Goal: Task Accomplishment & Management: Manage account settings

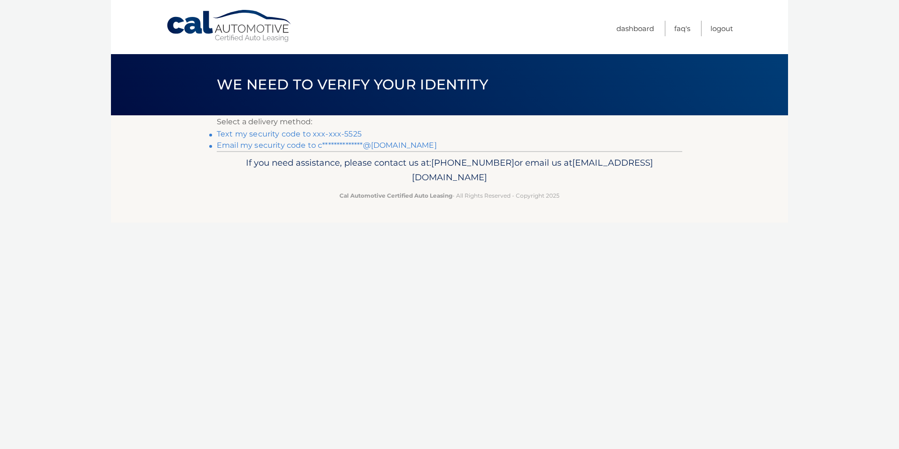
click at [301, 133] on link "Text my security code to xxx-xxx-5525" at bounding box center [289, 133] width 145 height 9
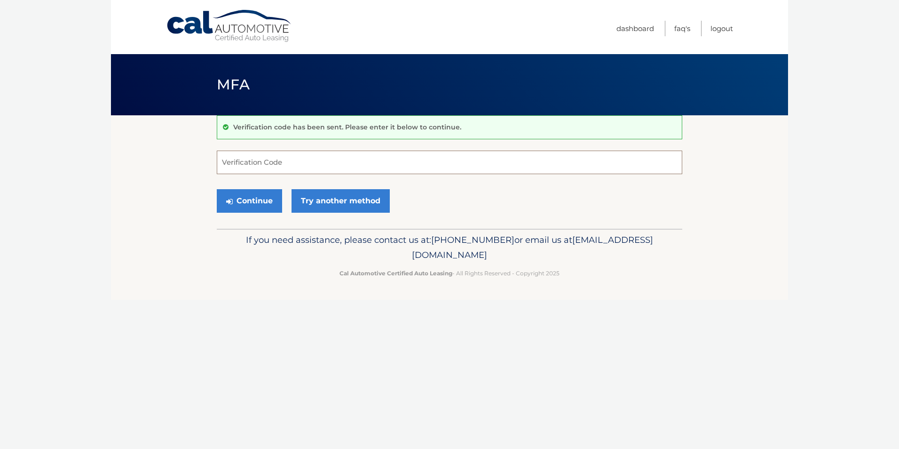
click at [302, 161] on input "Verification Code" at bounding box center [450, 162] width 466 height 24
type input "465812"
click at [275, 203] on button "Continue" at bounding box center [249, 201] width 65 height 24
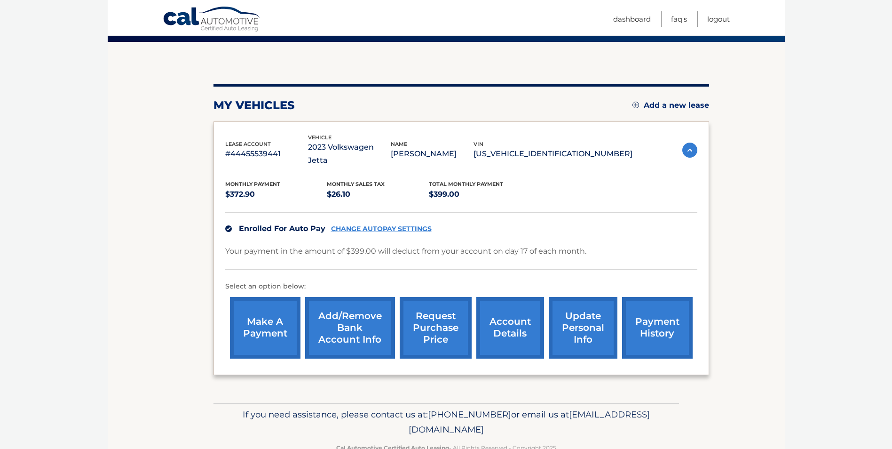
scroll to position [86, 0]
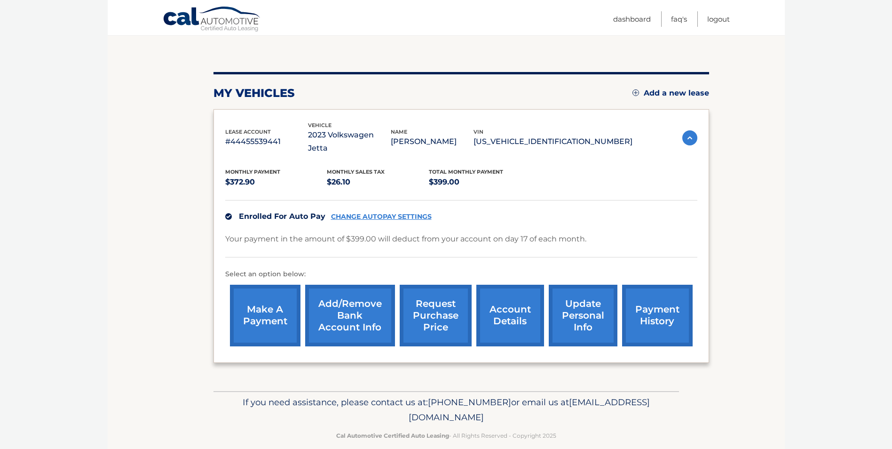
click at [356, 213] on link "CHANGE AUTOPAY SETTINGS" at bounding box center [381, 217] width 101 height 8
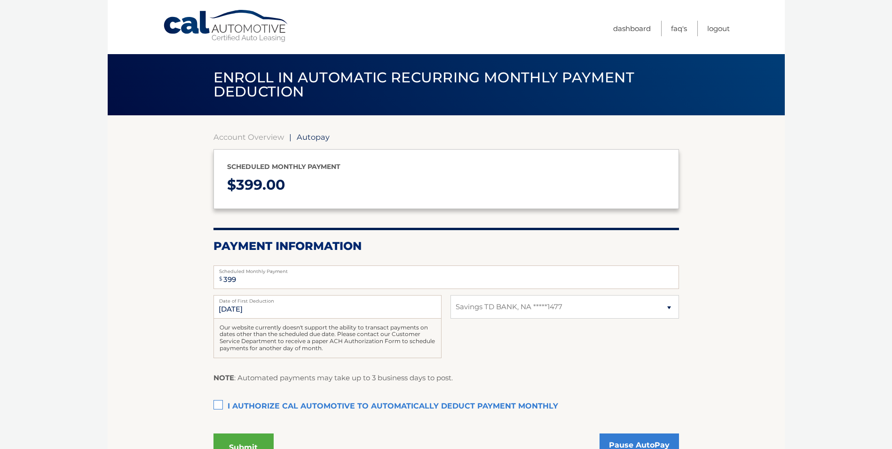
select select "MDIyZWY2MzAtYTAzNS00YmQ0LWI1MzUtMTI5ZmVmY2E2YTFm"
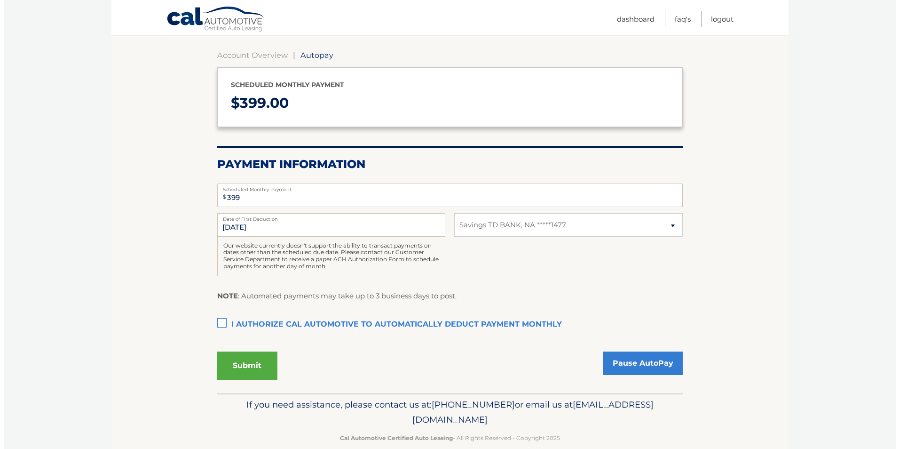
scroll to position [94, 0]
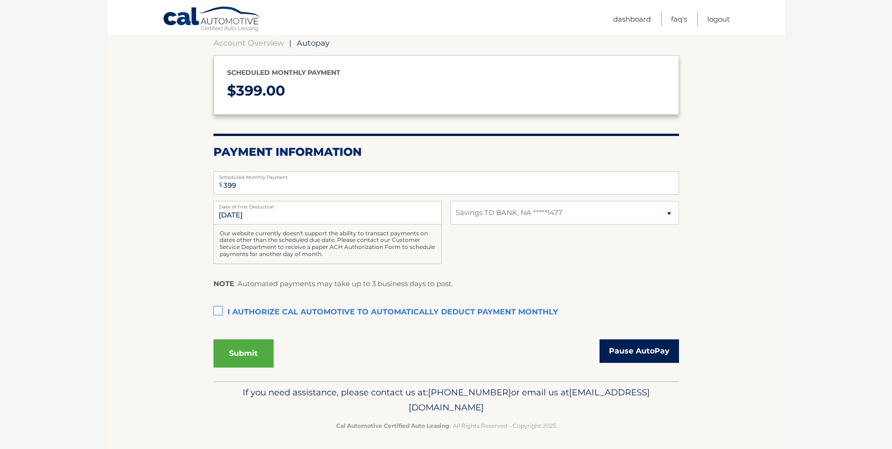
click at [616, 348] on link "Pause AutoPay" at bounding box center [639, 351] width 79 height 24
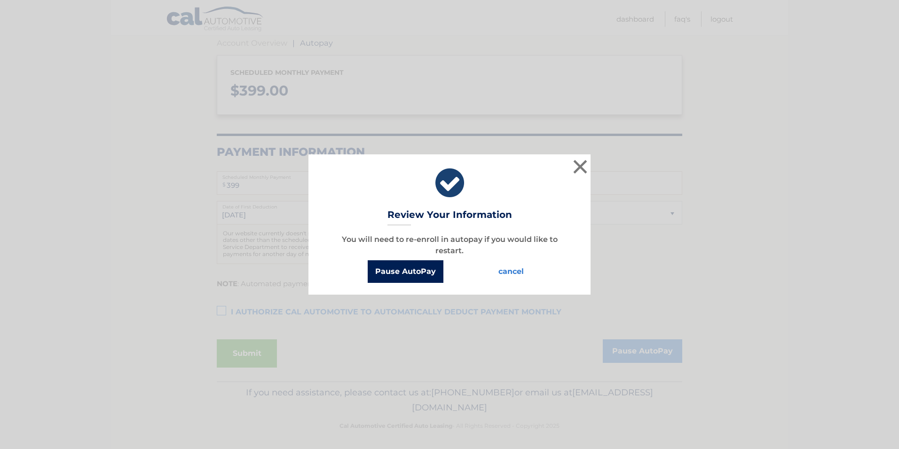
click at [398, 265] on button "Pause AutoPay" at bounding box center [406, 271] width 76 height 23
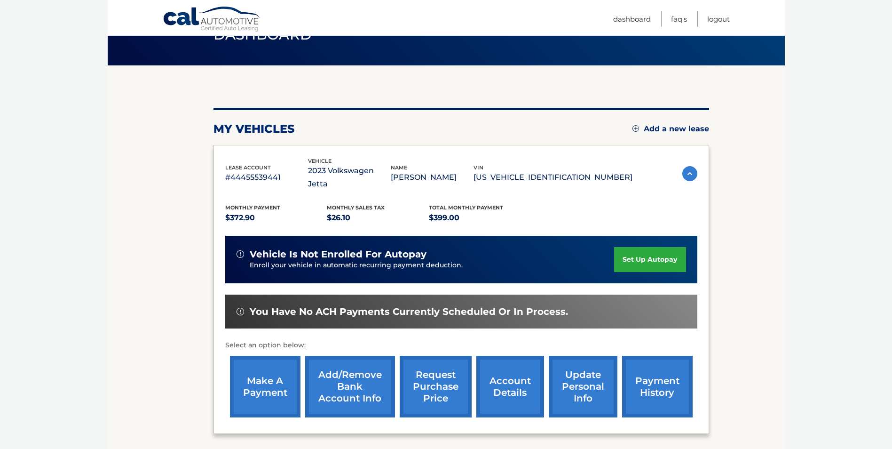
scroll to position [27, 0]
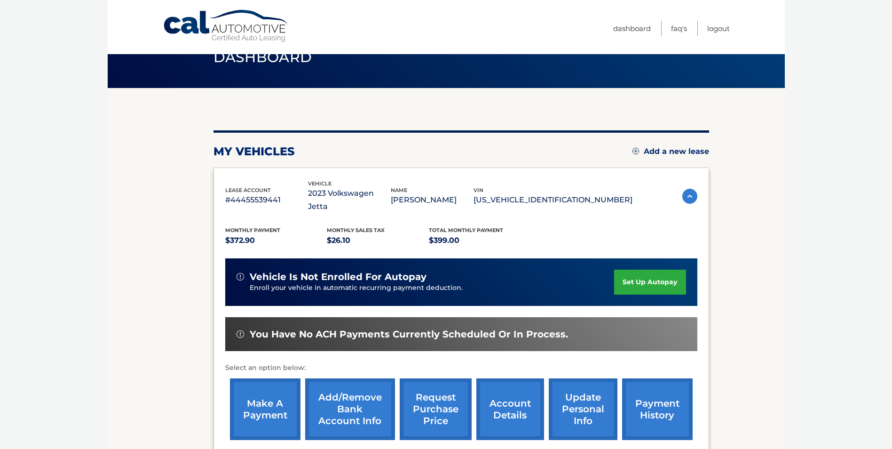
click at [693, 189] on img at bounding box center [689, 196] width 15 height 15
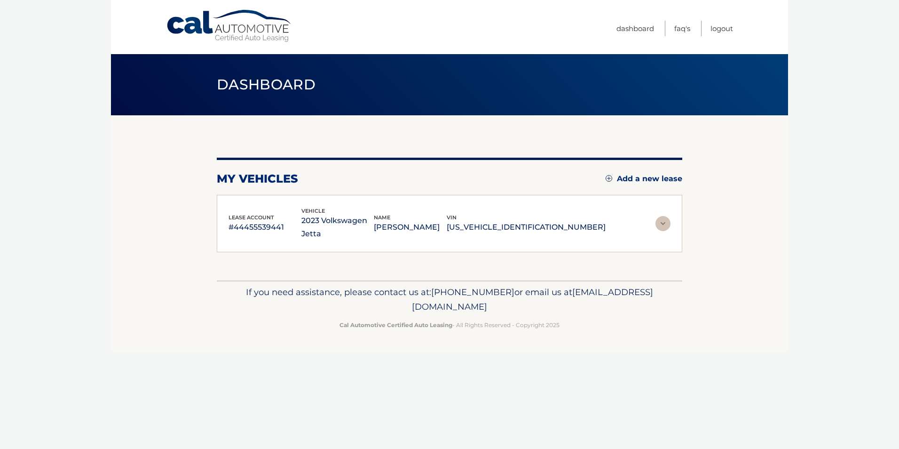
click at [667, 216] on img at bounding box center [663, 223] width 15 height 15
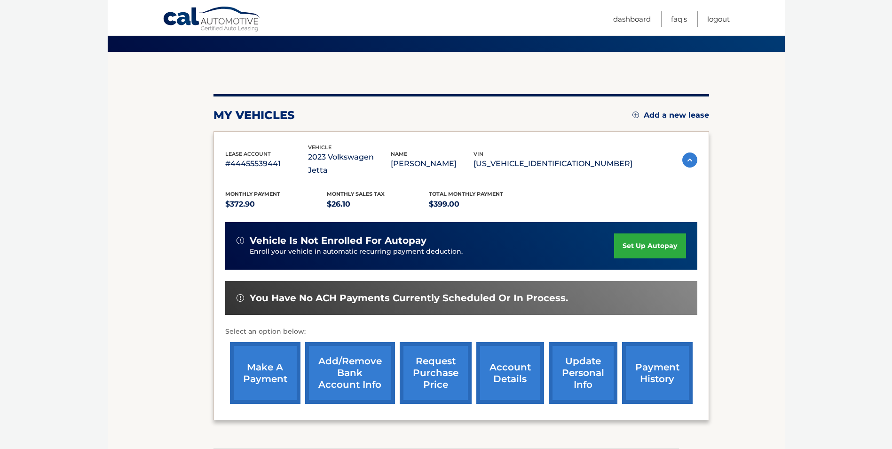
scroll to position [94, 0]
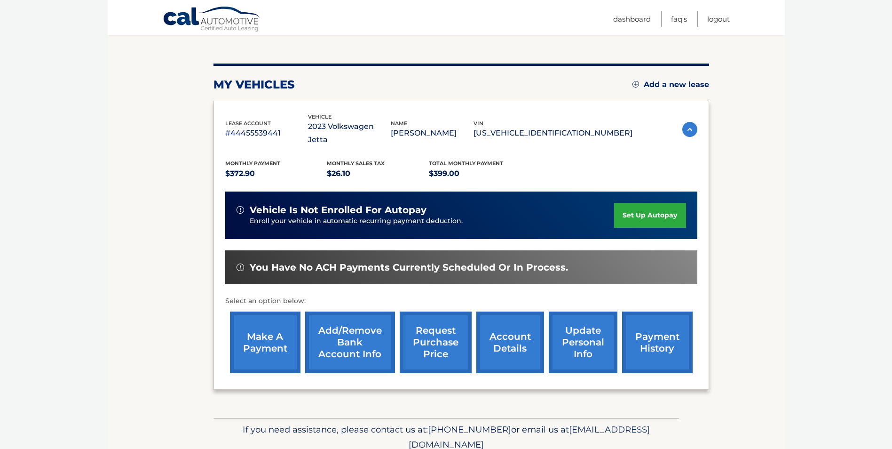
click at [656, 339] on link "payment history" at bounding box center [657, 342] width 71 height 62
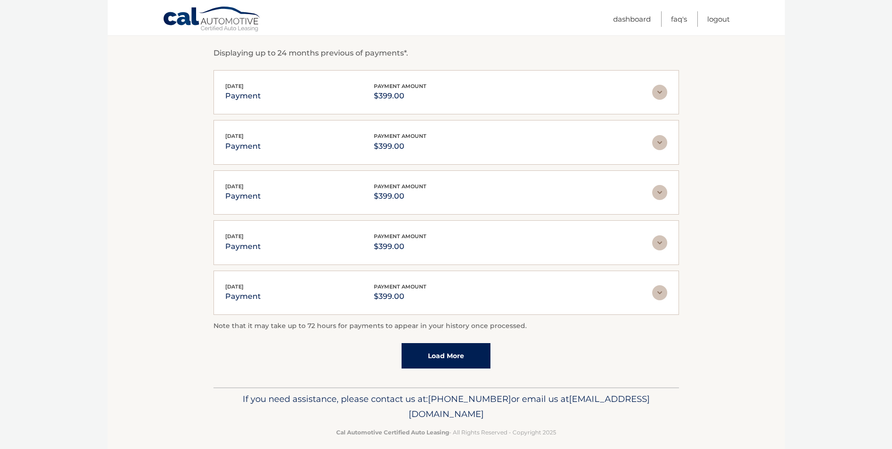
scroll to position [169, 0]
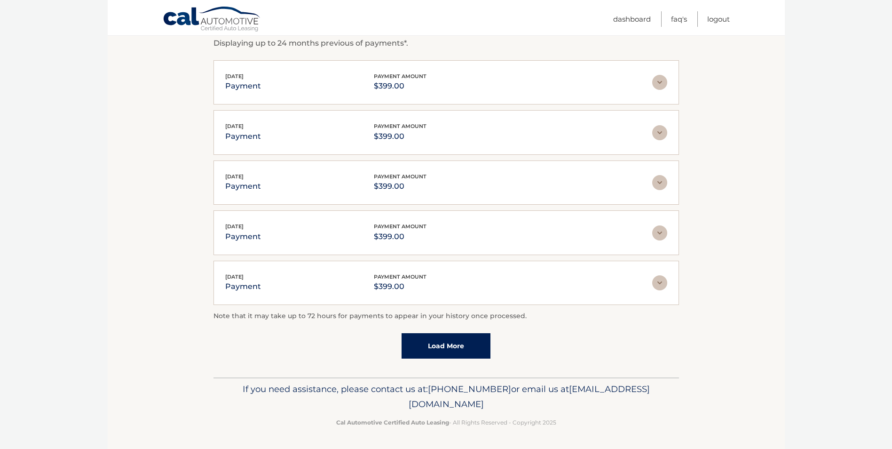
click at [477, 338] on link "Load More" at bounding box center [446, 345] width 89 height 25
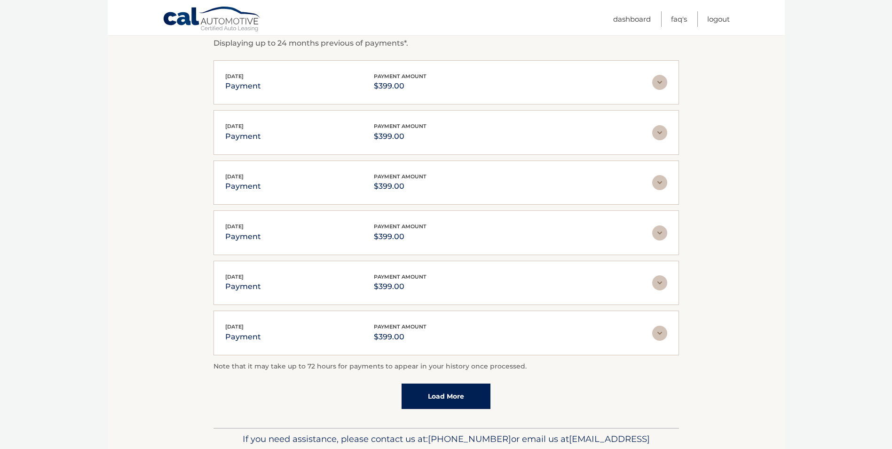
click at [458, 389] on link "Load More" at bounding box center [446, 395] width 89 height 25
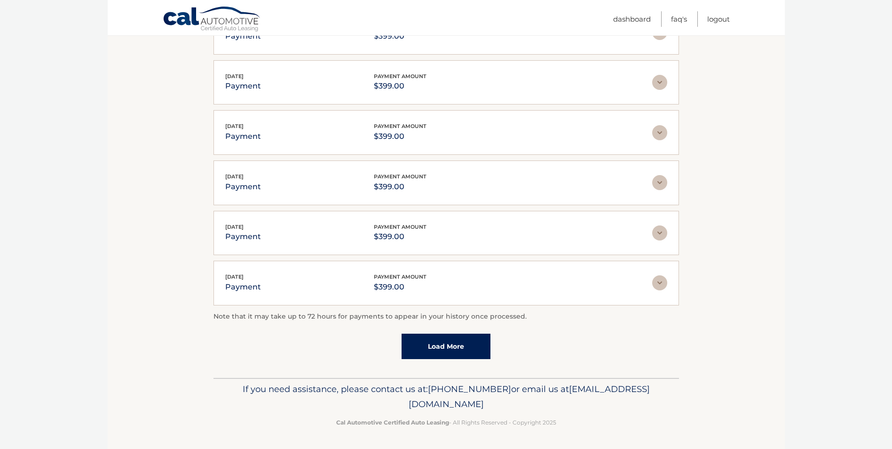
click at [435, 348] on link "Load More" at bounding box center [446, 345] width 89 height 25
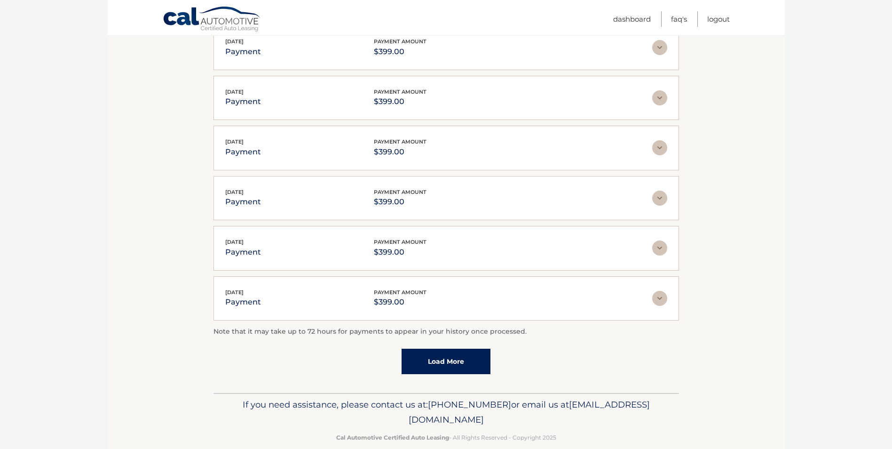
scroll to position [721, 0]
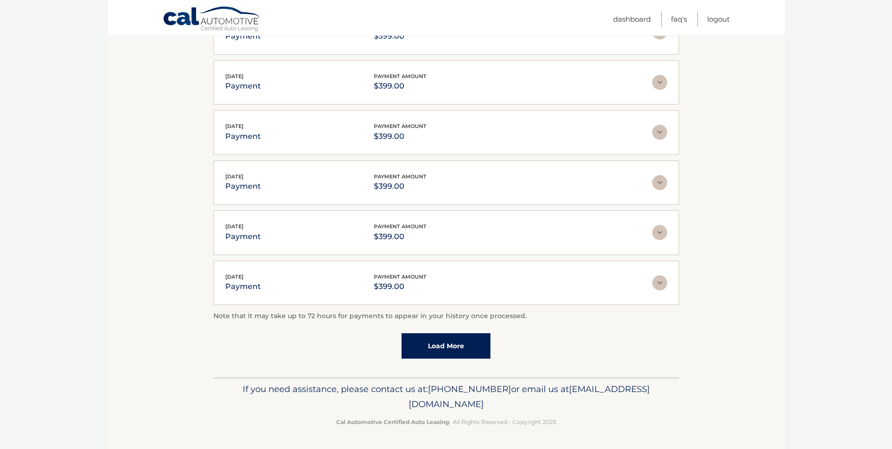
click at [435, 354] on link "Load More" at bounding box center [446, 345] width 89 height 25
click at [428, 341] on link "Load More" at bounding box center [446, 345] width 89 height 25
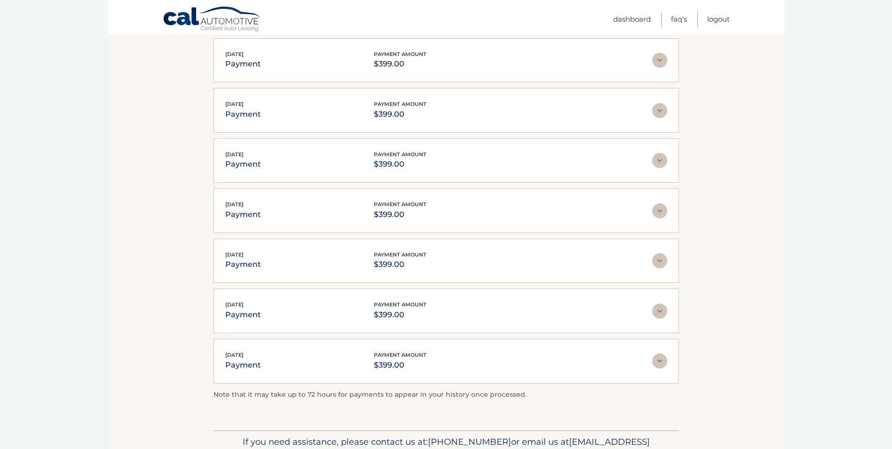
scroll to position [1096, 0]
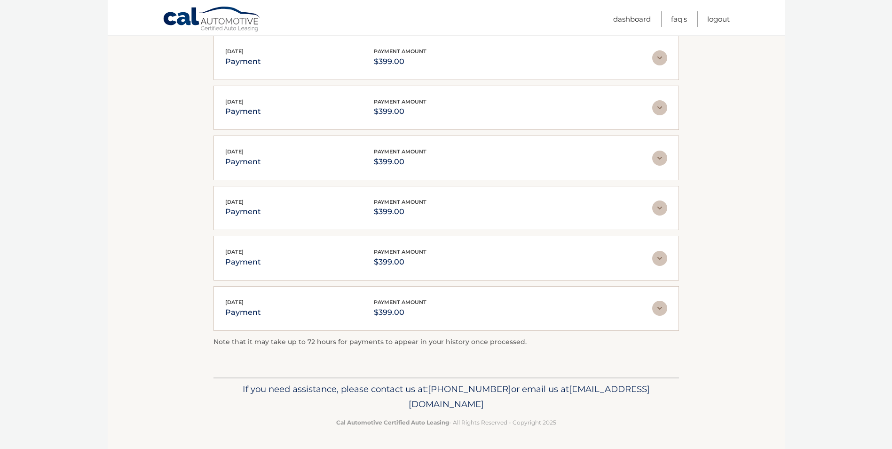
click at [660, 206] on img at bounding box center [659, 207] width 15 height 15
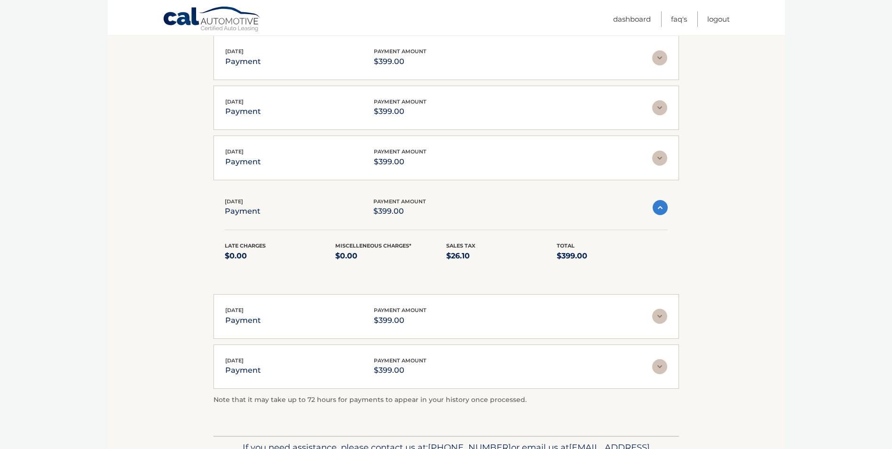
click at [656, 216] on div "Nov 17, 2023 payment payment amount $399.00" at bounding box center [446, 207] width 443 height 21
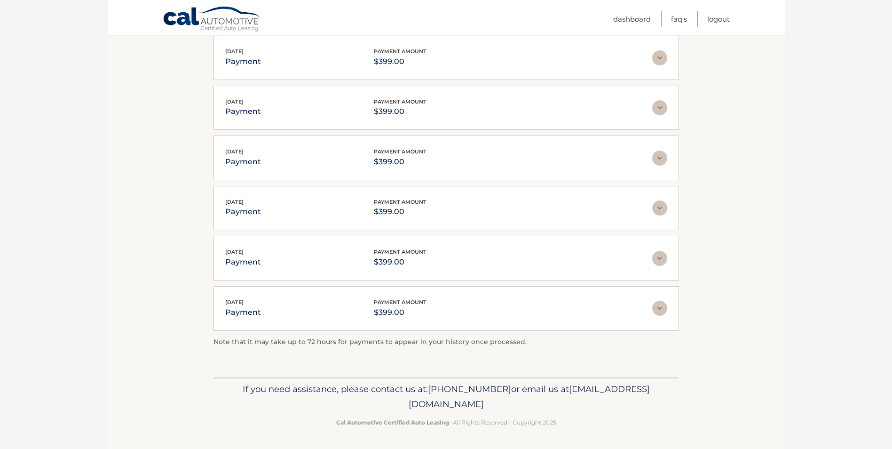
click at [656, 308] on img at bounding box center [659, 308] width 15 height 15
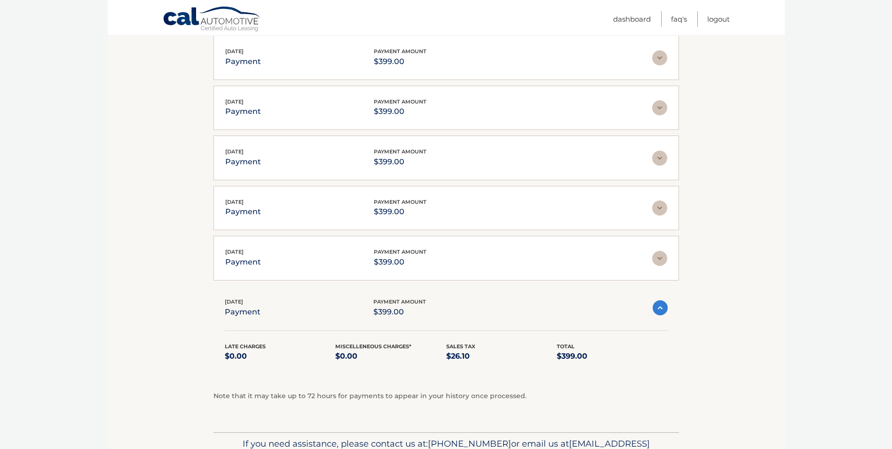
click at [658, 254] on img at bounding box center [659, 258] width 15 height 15
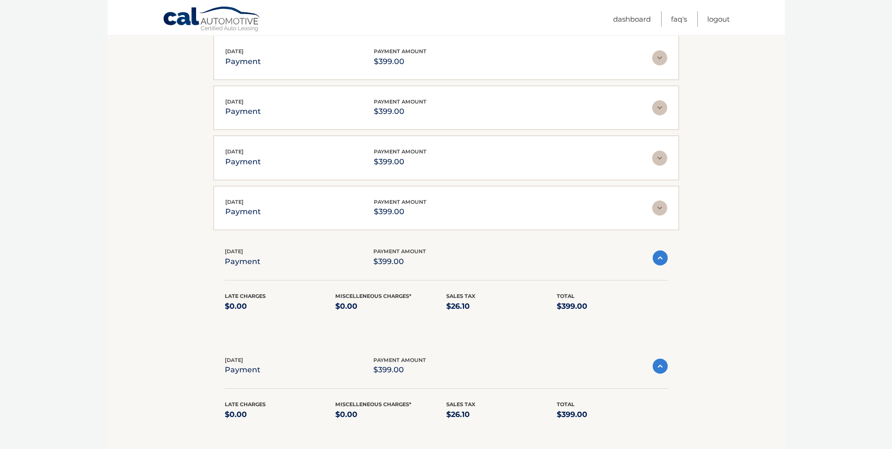
click at [661, 214] on img at bounding box center [659, 207] width 15 height 15
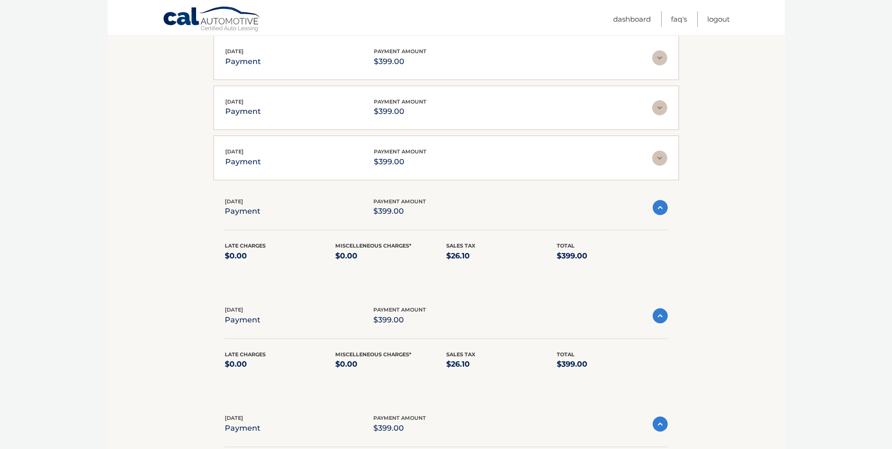
scroll to position [1049, 0]
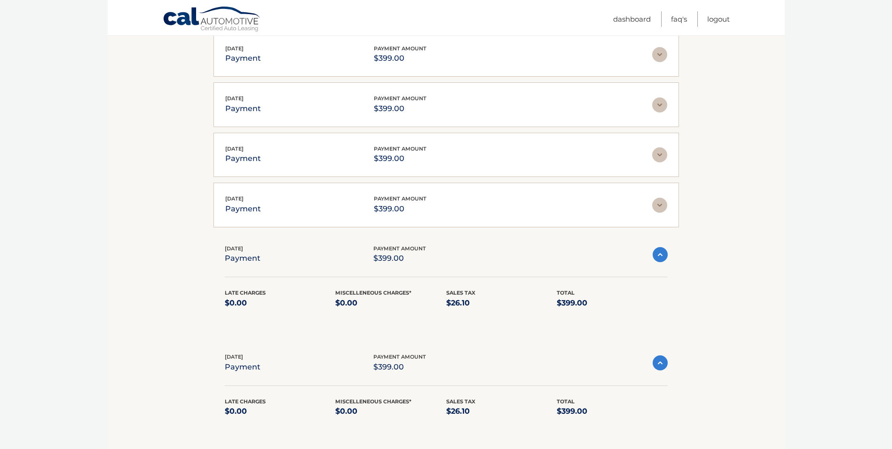
click at [654, 209] on img at bounding box center [659, 205] width 15 height 15
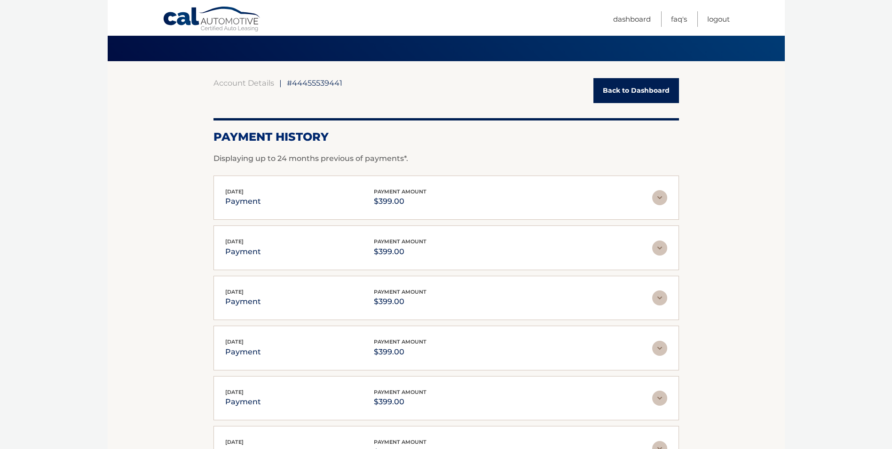
scroll to position [0, 0]
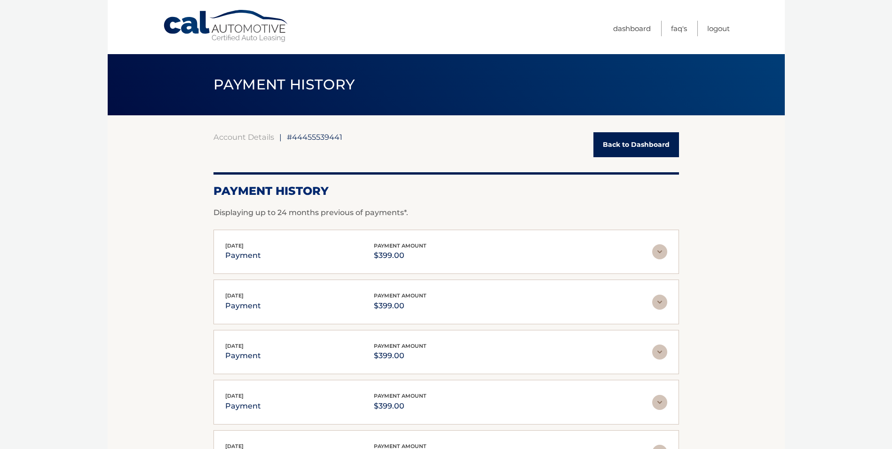
click at [661, 246] on img at bounding box center [659, 251] width 15 height 15
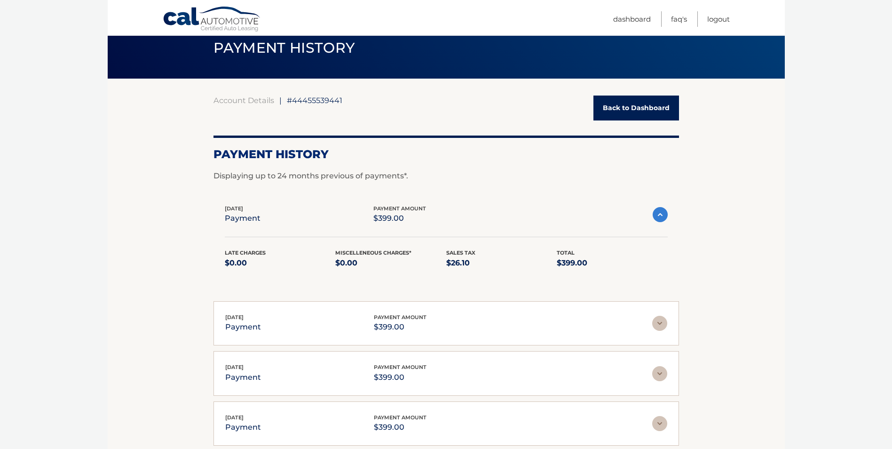
scroll to position [94, 0]
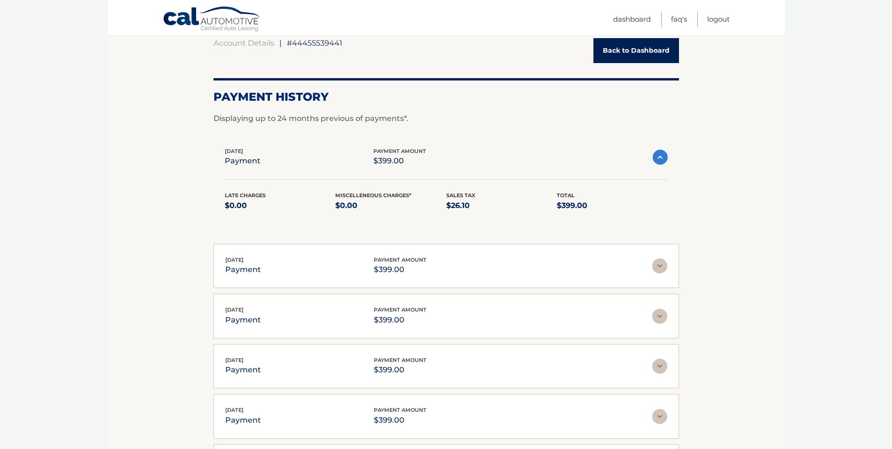
click at [660, 269] on img at bounding box center [659, 265] width 15 height 15
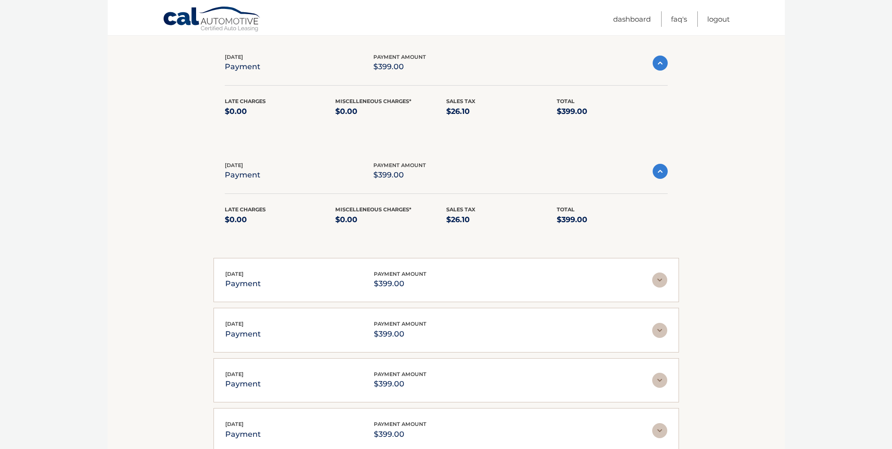
click at [660, 271] on div "Jun 17, 2025 payment payment amount $399.00" at bounding box center [446, 279] width 442 height 21
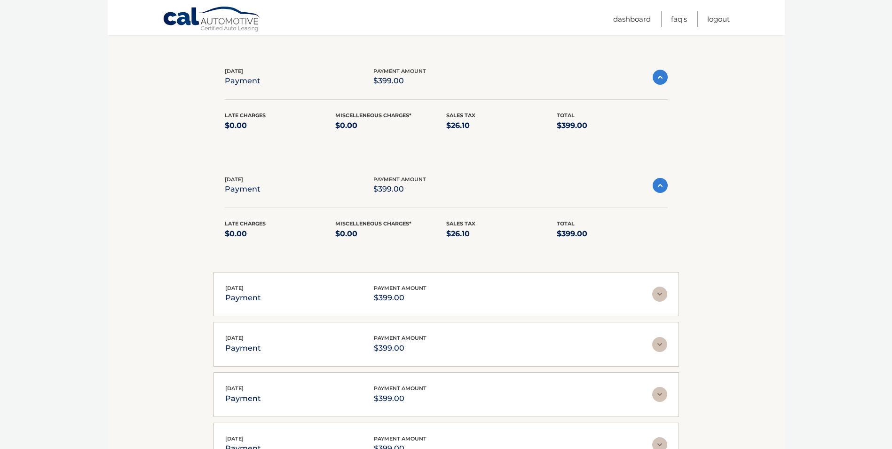
click at [654, 293] on img at bounding box center [659, 293] width 15 height 15
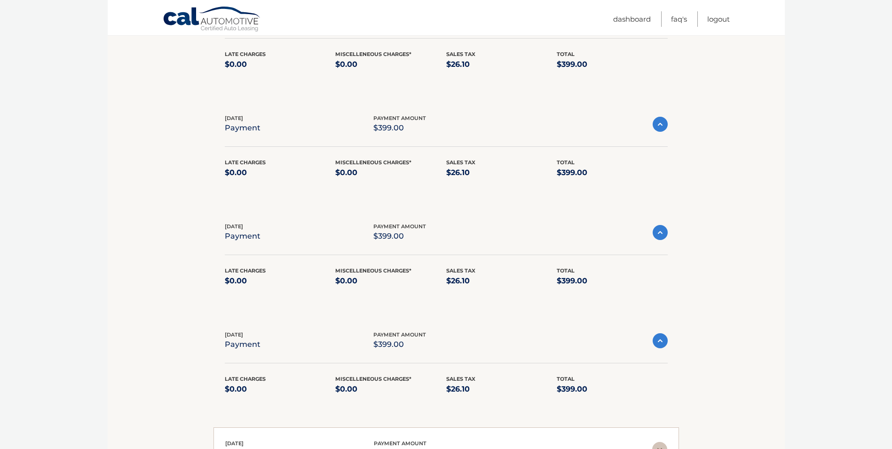
scroll to position [0, 0]
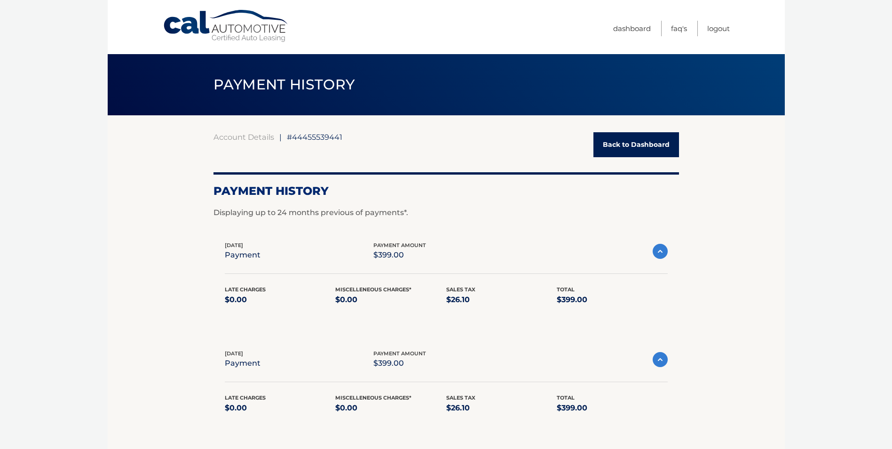
click at [614, 150] on link "Back to Dashboard" at bounding box center [637, 144] width 86 height 25
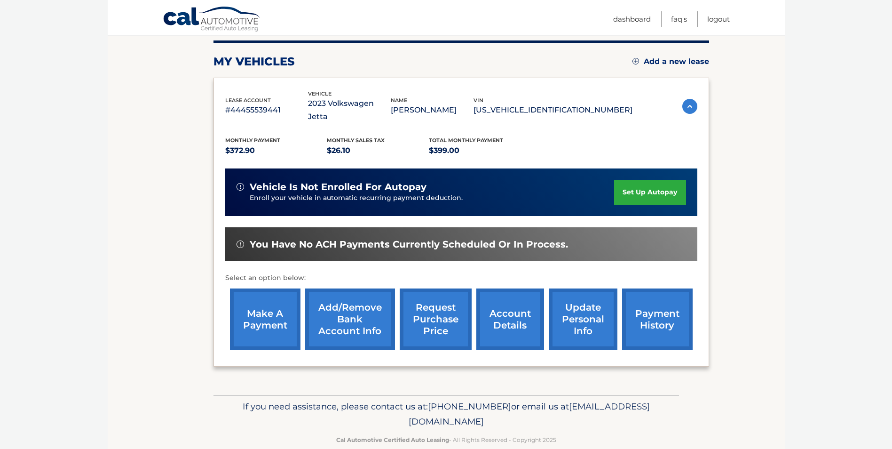
scroll to position [121, 0]
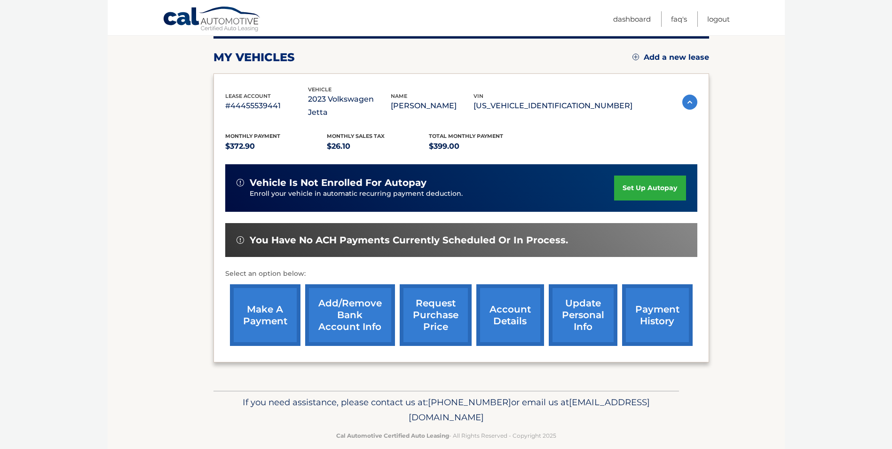
click at [528, 301] on link "account details" at bounding box center [510, 315] width 68 height 62
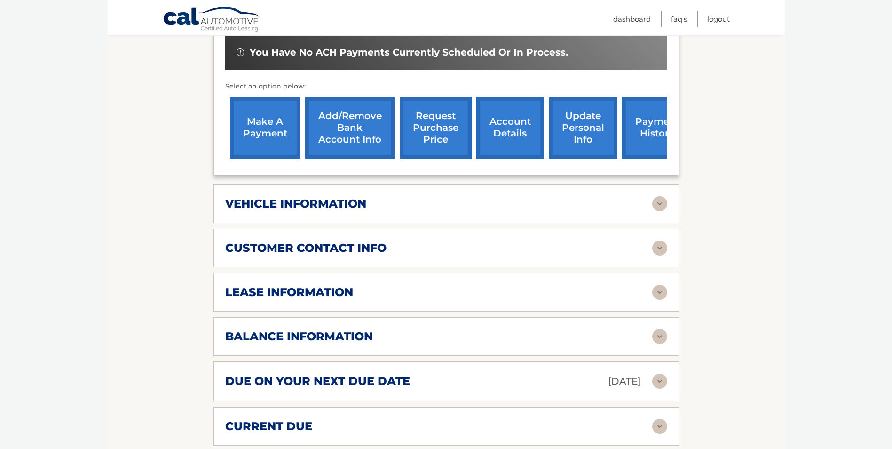
scroll to position [329, 0]
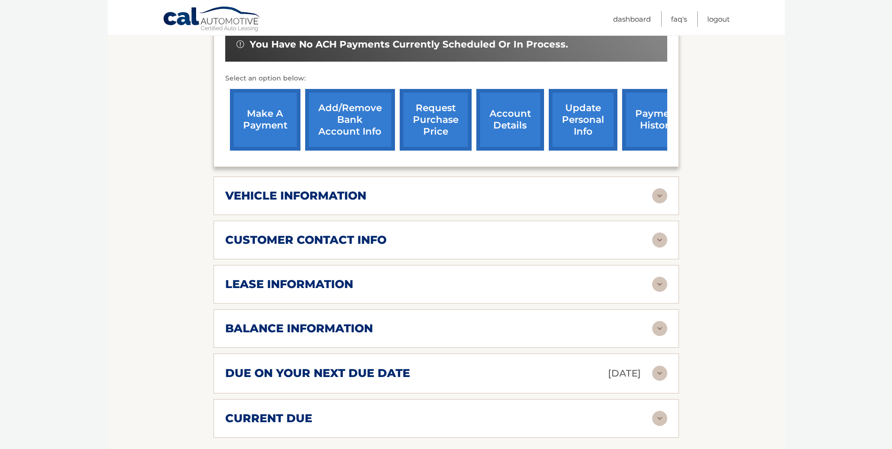
click at [324, 234] on div "customer contact info full name [PERSON_NAME] street address [STREET_ADDRESS][P…" at bounding box center [447, 240] width 466 height 39
click at [659, 232] on img at bounding box center [659, 239] width 15 height 15
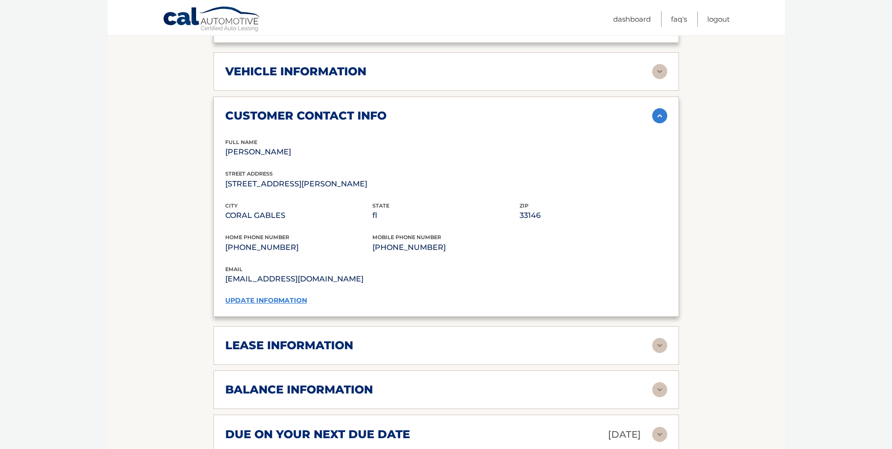
scroll to position [470, 0]
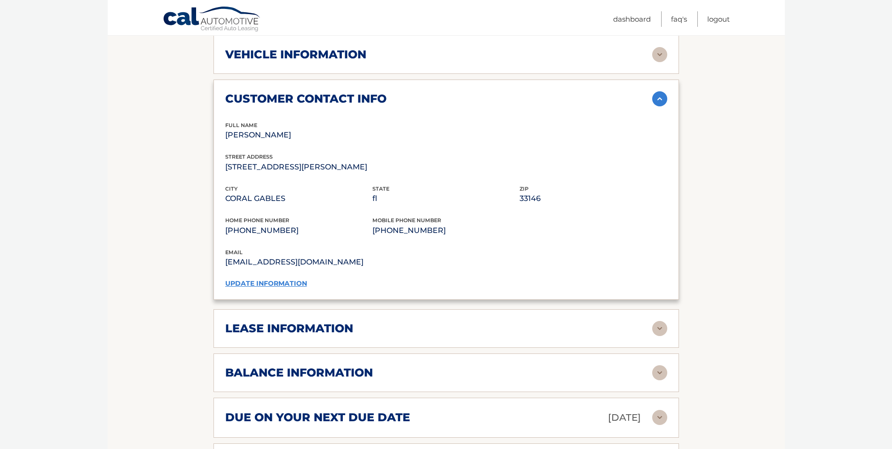
click at [660, 321] on img at bounding box center [659, 328] width 15 height 15
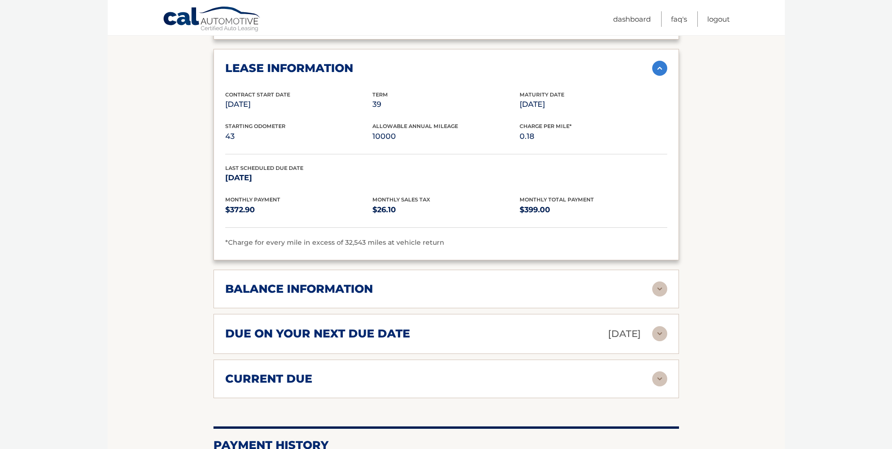
scroll to position [752, 0]
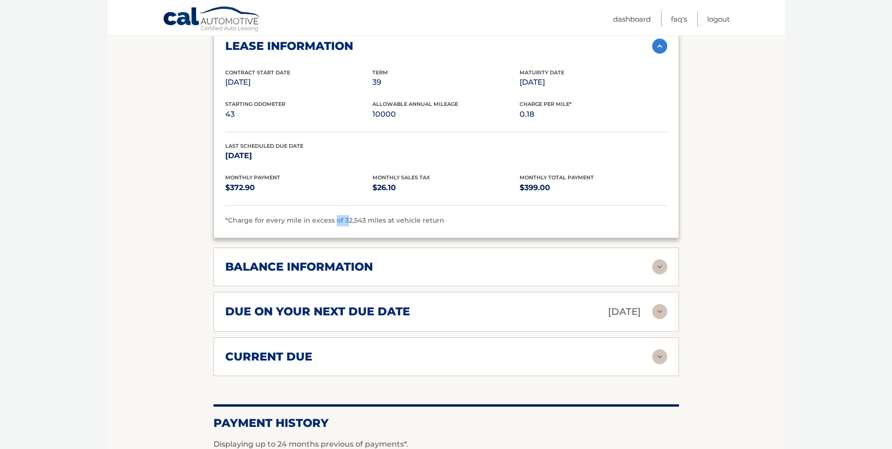
drag, startPoint x: 334, startPoint y: 202, endPoint x: 348, endPoint y: 211, distance: 15.7
click at [348, 216] on span "*Charge for every mile in excess of 32,543 miles at vehicle return" at bounding box center [334, 220] width 219 height 8
click at [351, 214] on div "lease information Contract Start Date [DATE] Term 39 Maturity Date [DATE] Start…" at bounding box center [447, 132] width 466 height 211
click at [332, 349] on div "current due" at bounding box center [438, 356] width 427 height 14
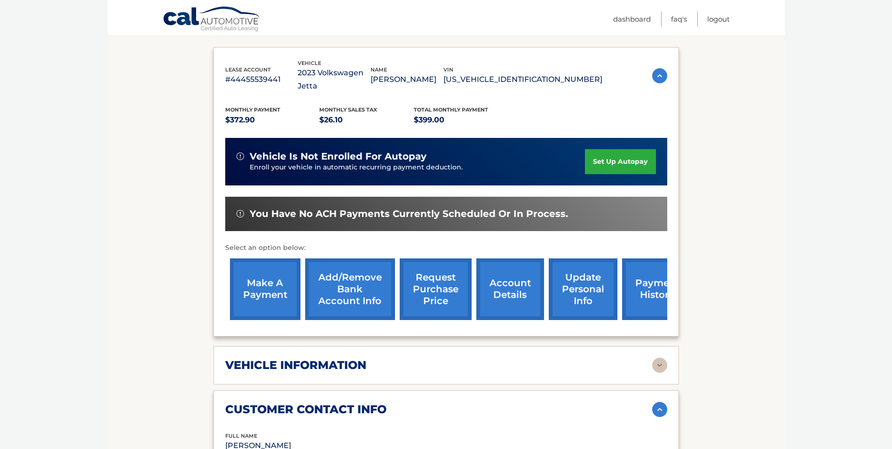
scroll to position [68, 0]
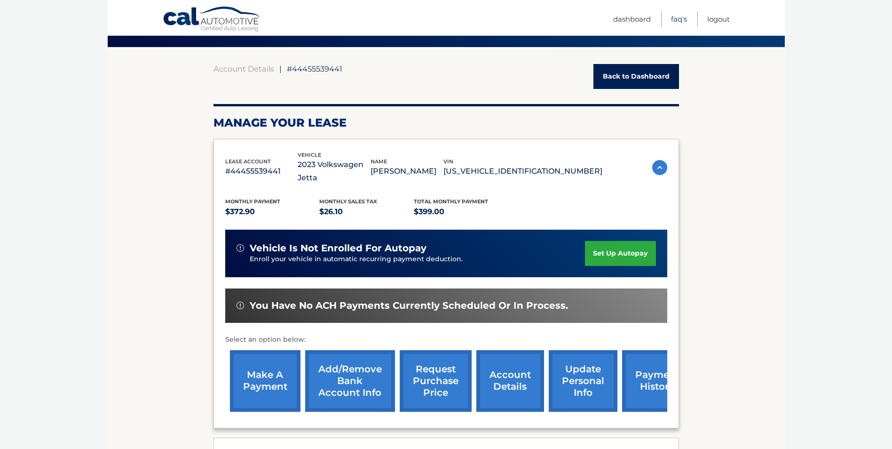
click at [674, 18] on link "FAQ's" at bounding box center [679, 19] width 16 height 16
